Goal: Find specific page/section: Find specific page/section

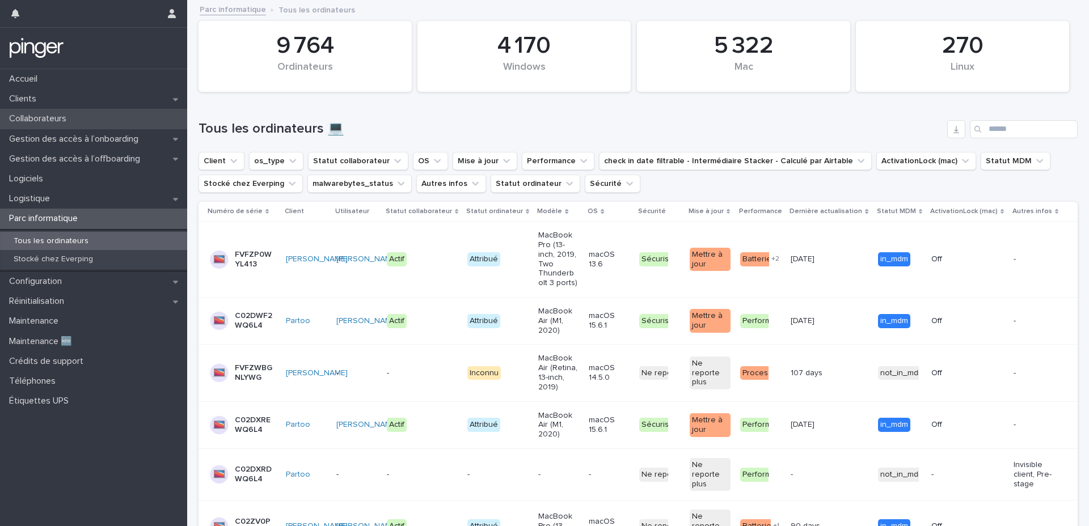
click at [50, 121] on p "Collaborateurs" at bounding box center [40, 118] width 71 height 11
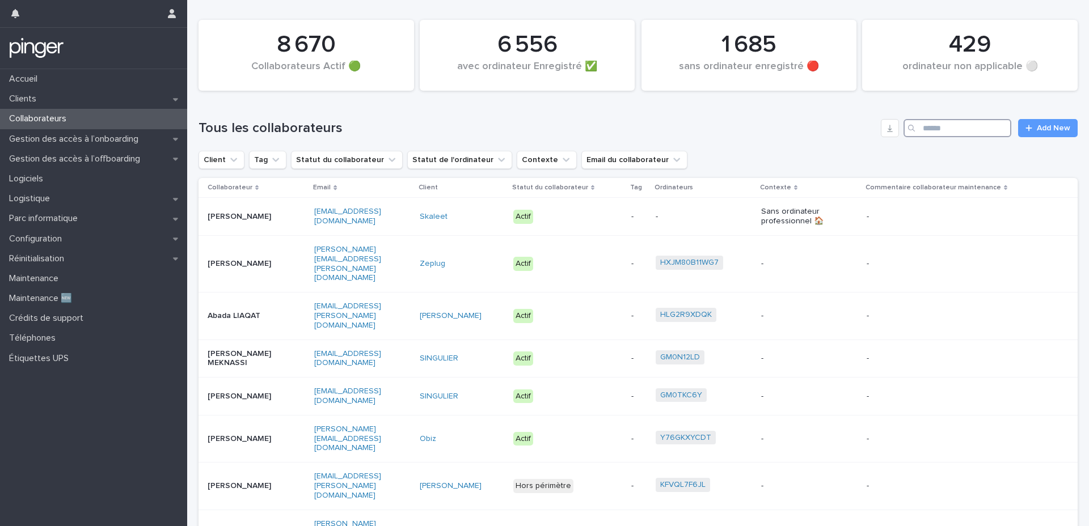
click at [945, 128] on input "Search" at bounding box center [958, 128] width 108 height 18
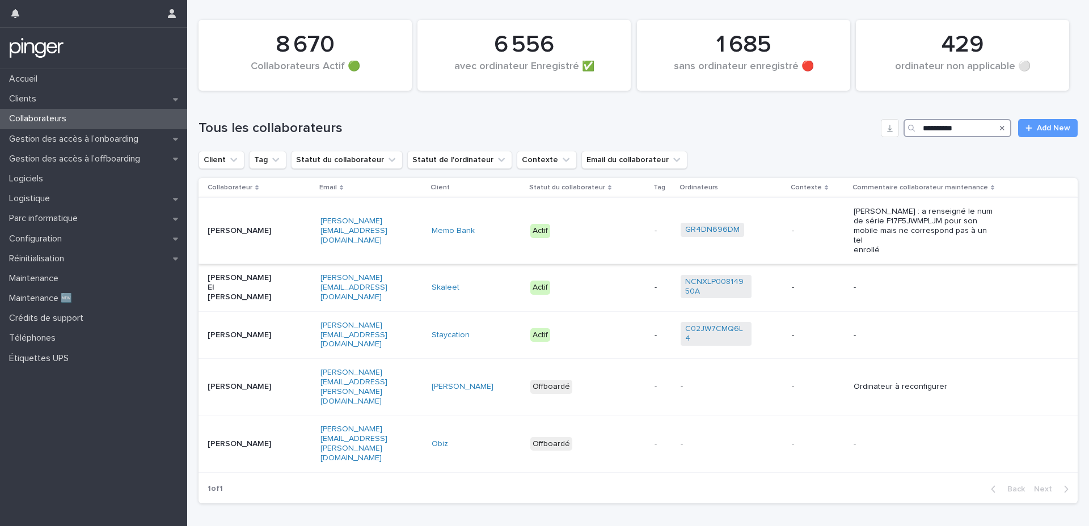
type input "*********"
click at [263, 237] on td "Joséphine Bavay" at bounding box center [257, 231] width 117 height 66
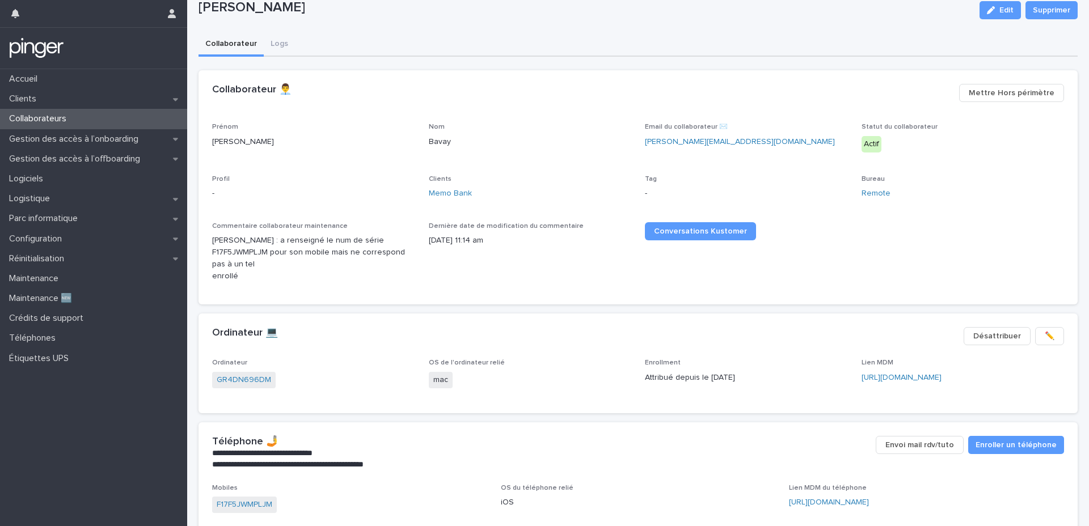
scroll to position [60, 0]
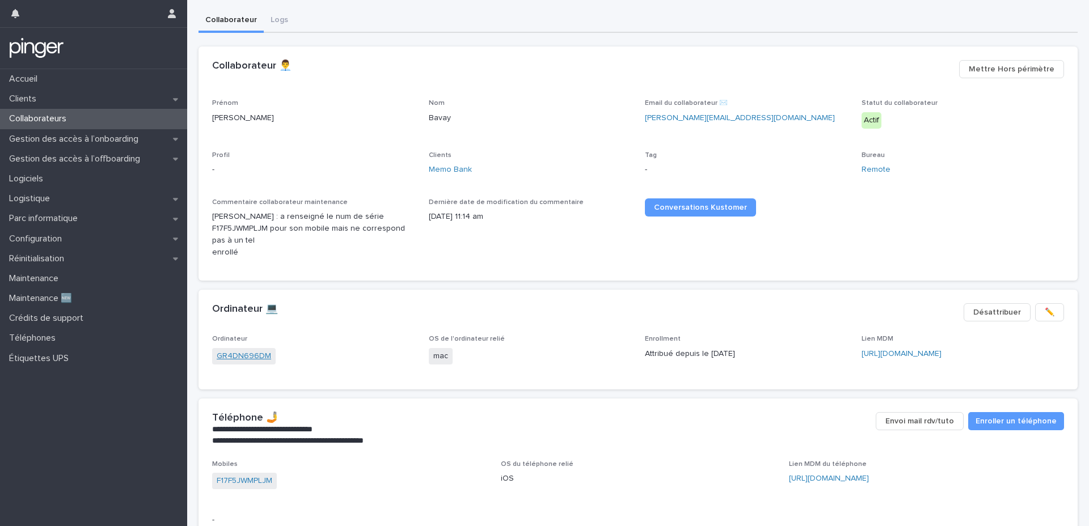
click at [242, 351] on link "GR4DN696DM" at bounding box center [244, 357] width 54 height 12
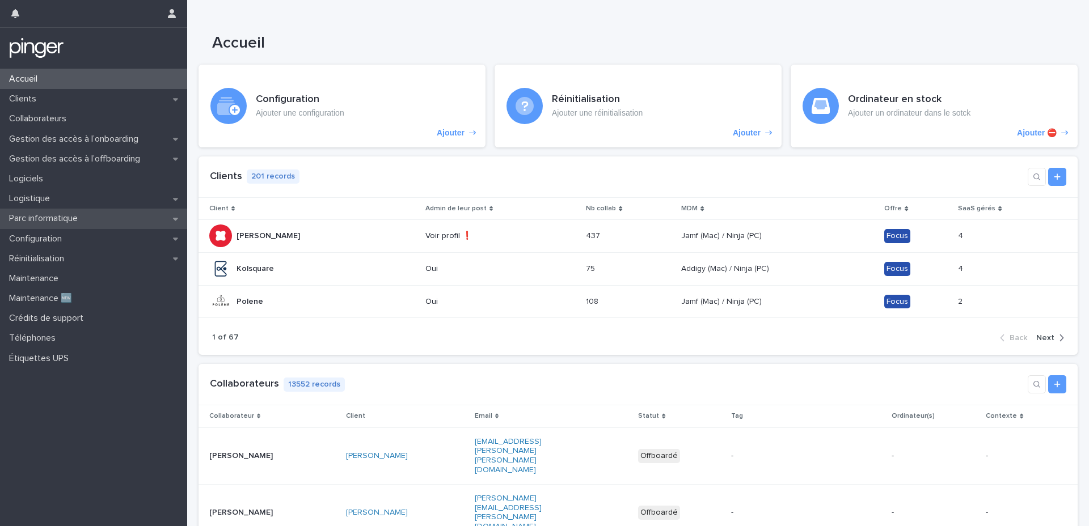
click at [79, 226] on div "Parc informatique" at bounding box center [93, 219] width 187 height 20
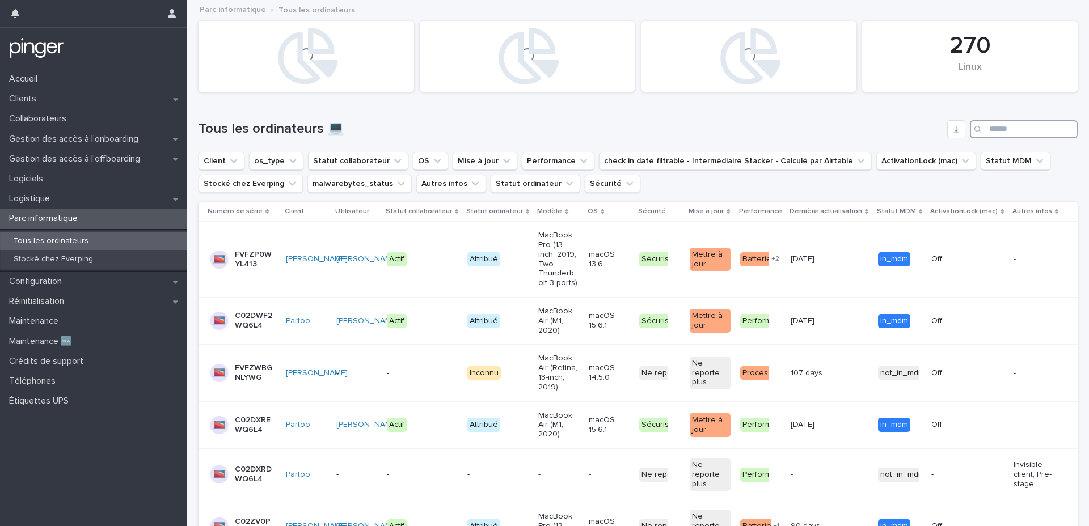
click at [998, 133] on input "Search" at bounding box center [1024, 129] width 108 height 18
paste input "**********"
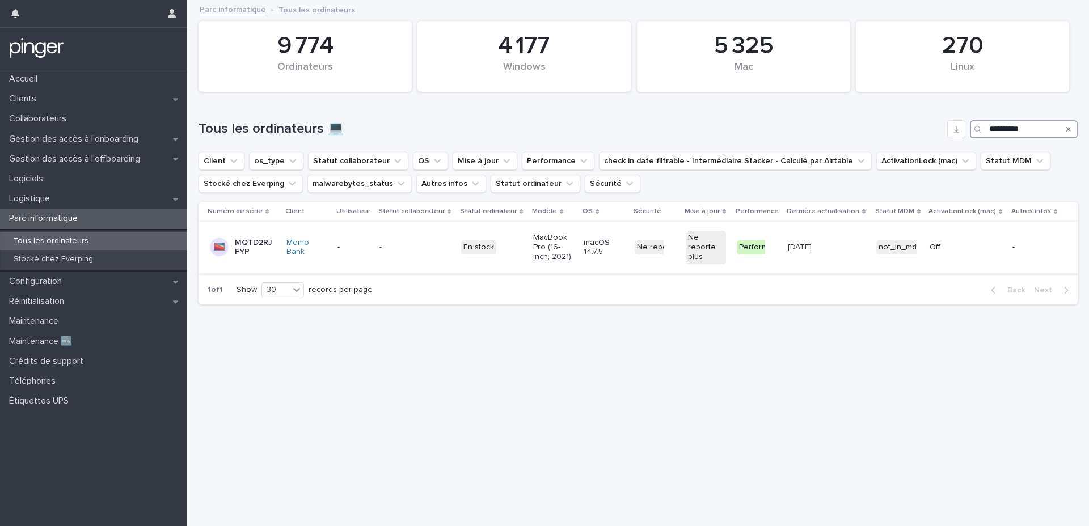
type input "**********"
click at [246, 247] on p "MQTD2RJFYP" at bounding box center [255, 247] width 40 height 19
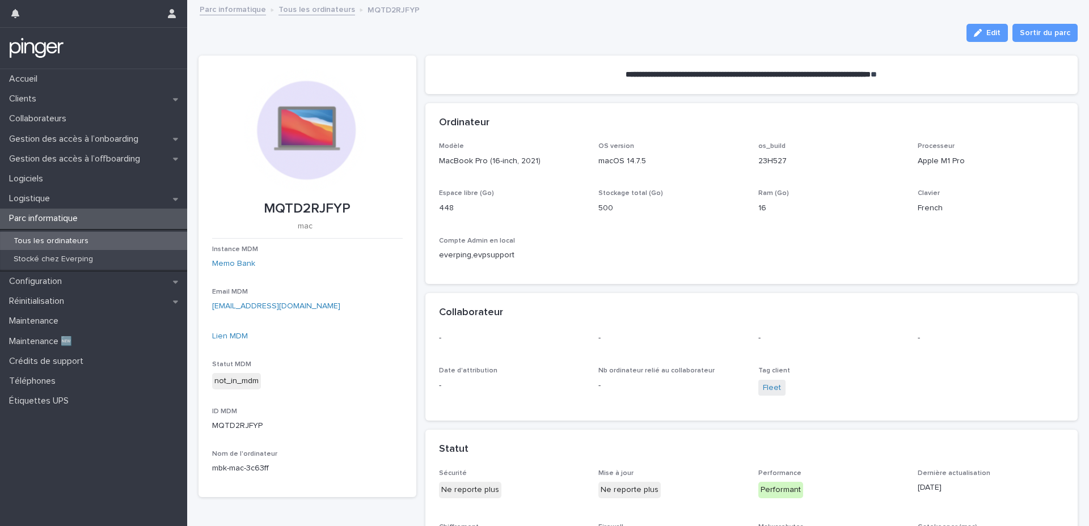
drag, startPoint x: 617, startPoint y: 254, endPoint x: 579, endPoint y: 249, distance: 38.3
click at [579, 249] on div "Modèle MacBook Pro (16-inch, 2021) OS version macOS 14.7.5 os_build 23H527 Proc…" at bounding box center [752, 206] width 626 height 128
click at [310, 205] on p "MQTD2RJFYP" at bounding box center [307, 209] width 191 height 16
click at [511, 286] on div "Loading... Saving… Ordinateur Modèle MacBook Pro (16-inch, 2021) OS version mac…" at bounding box center [751, 198] width 653 height 190
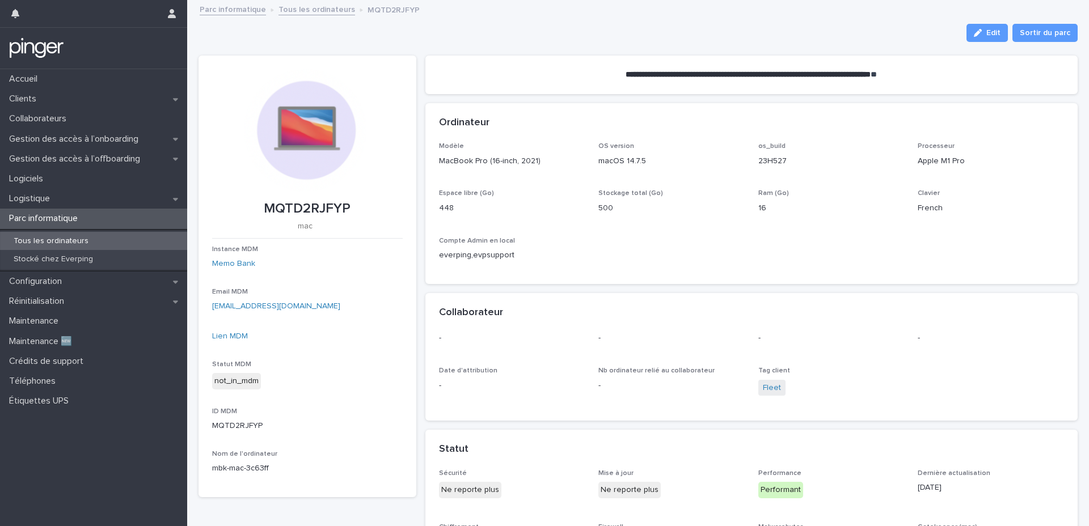
drag, startPoint x: 624, startPoint y: 216, endPoint x: 617, endPoint y: 216, distance: 6.8
click at [617, 216] on div "Stockage total (Go) 500" at bounding box center [672, 205] width 146 height 33
